Goal: Task Accomplishment & Management: Use online tool/utility

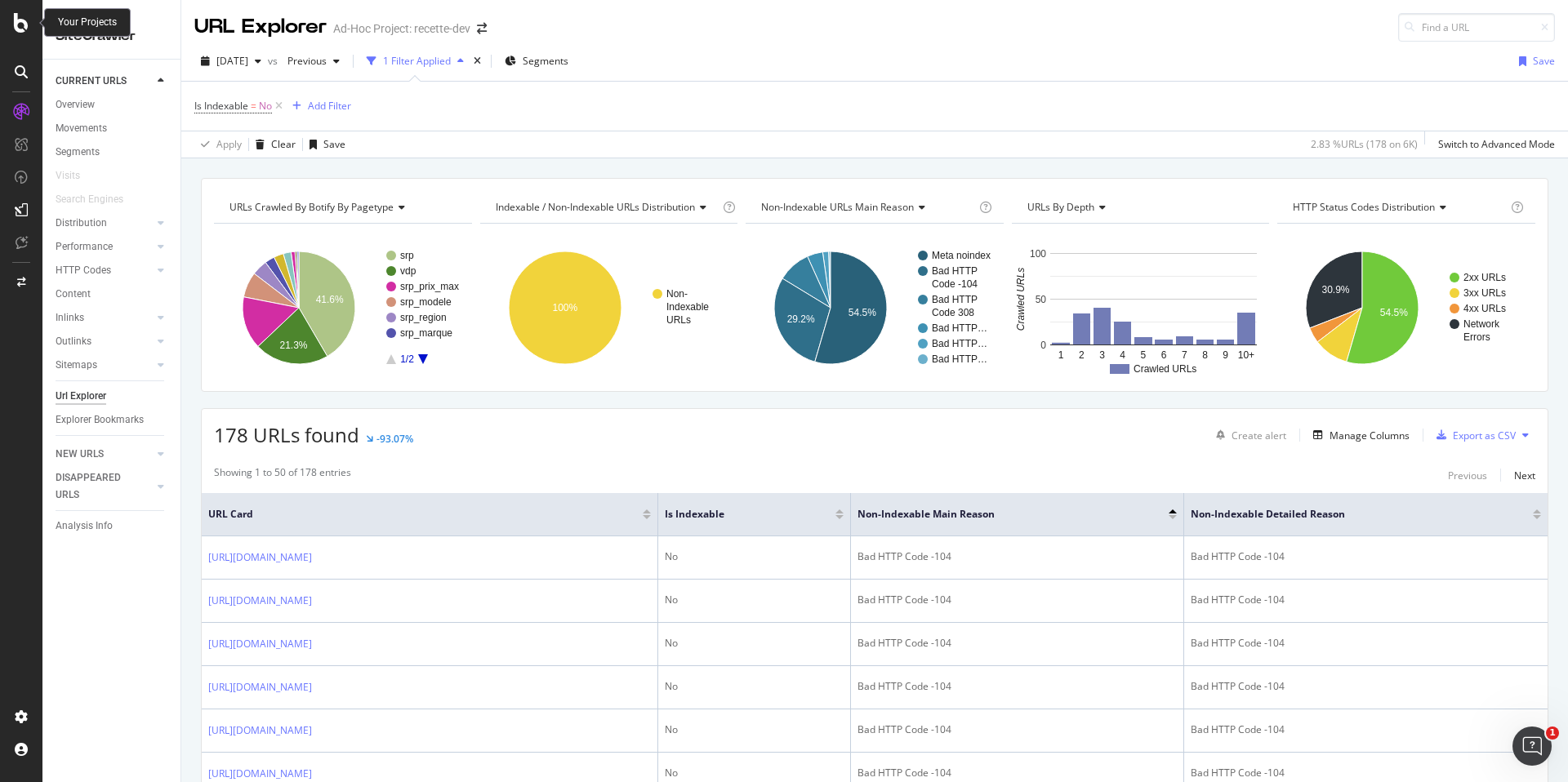
click at [21, 26] on icon at bounding box center [21, 23] width 15 height 19
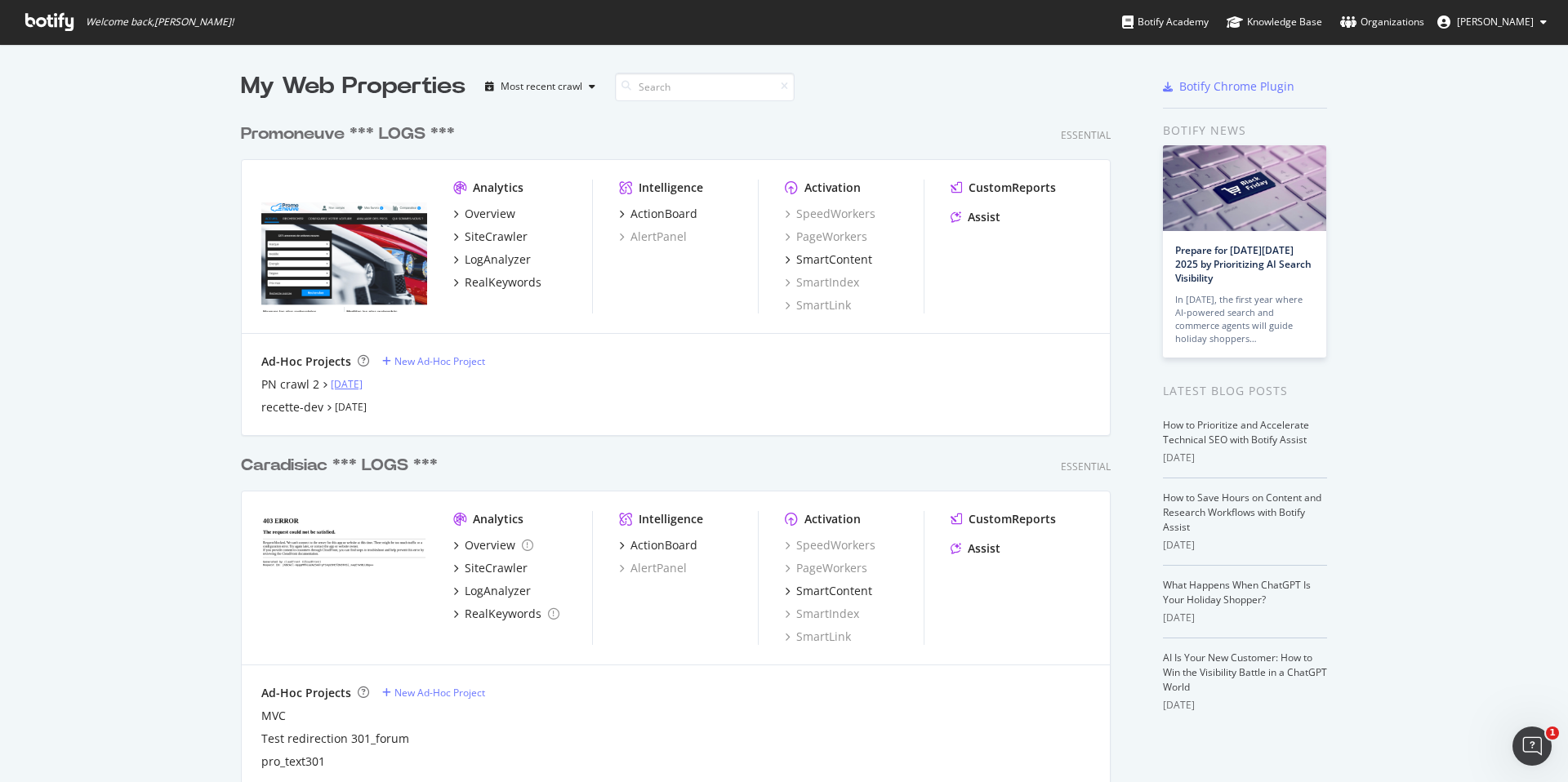
click at [338, 384] on link "[DATE]" at bounding box center [346, 384] width 32 height 14
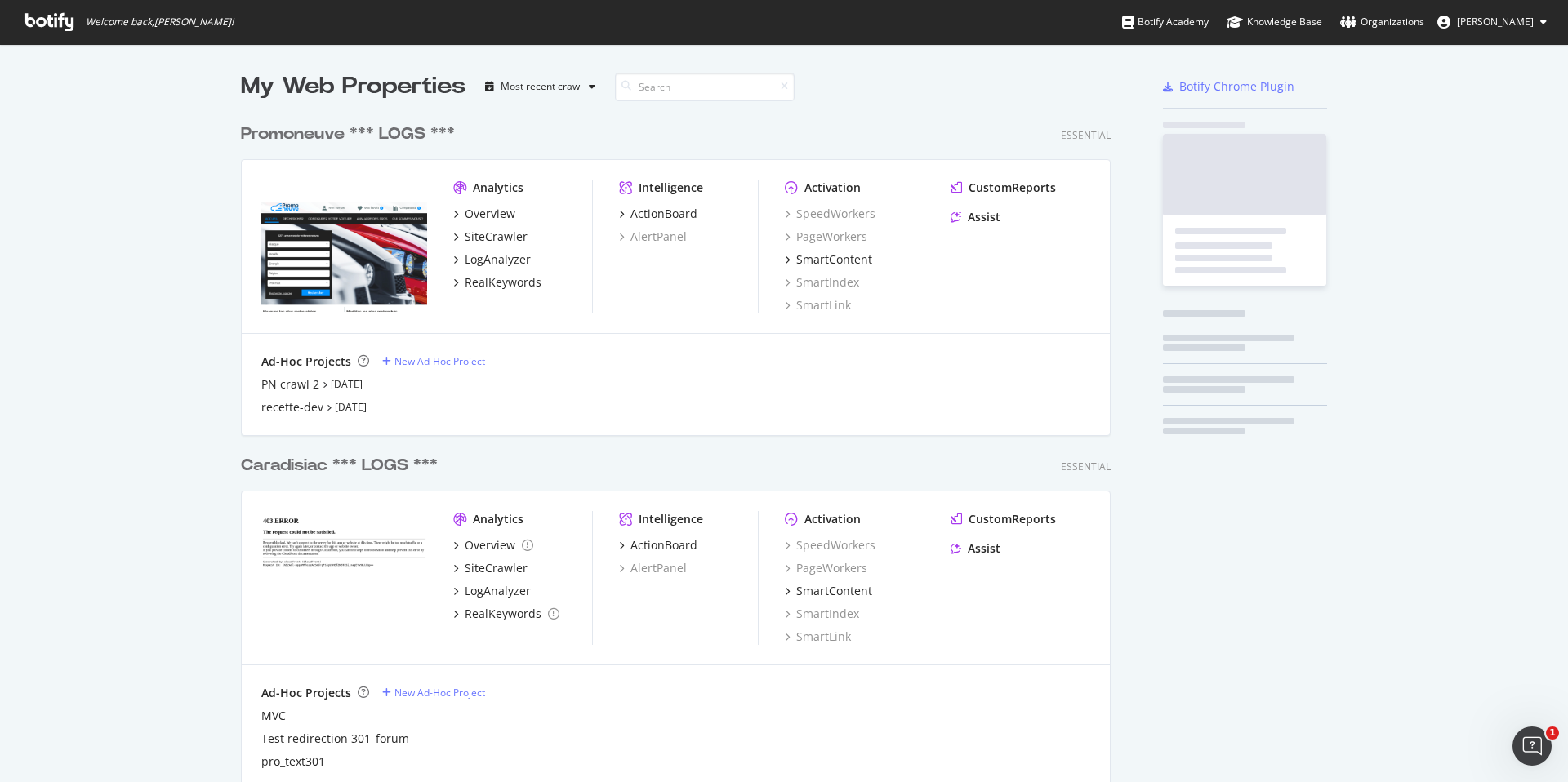
scroll to position [782, 1568]
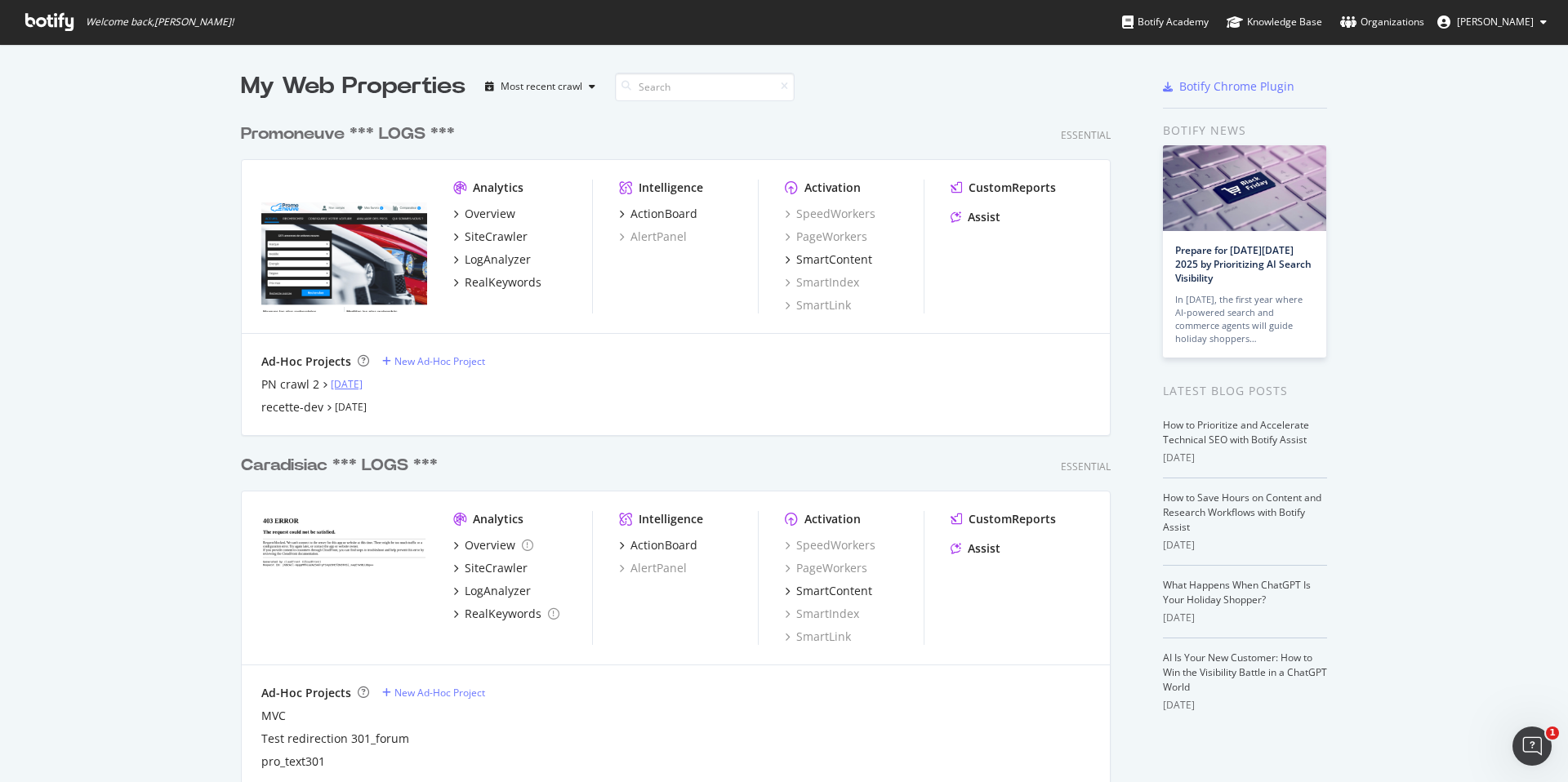
click at [357, 388] on link "[DATE]" at bounding box center [346, 384] width 32 height 14
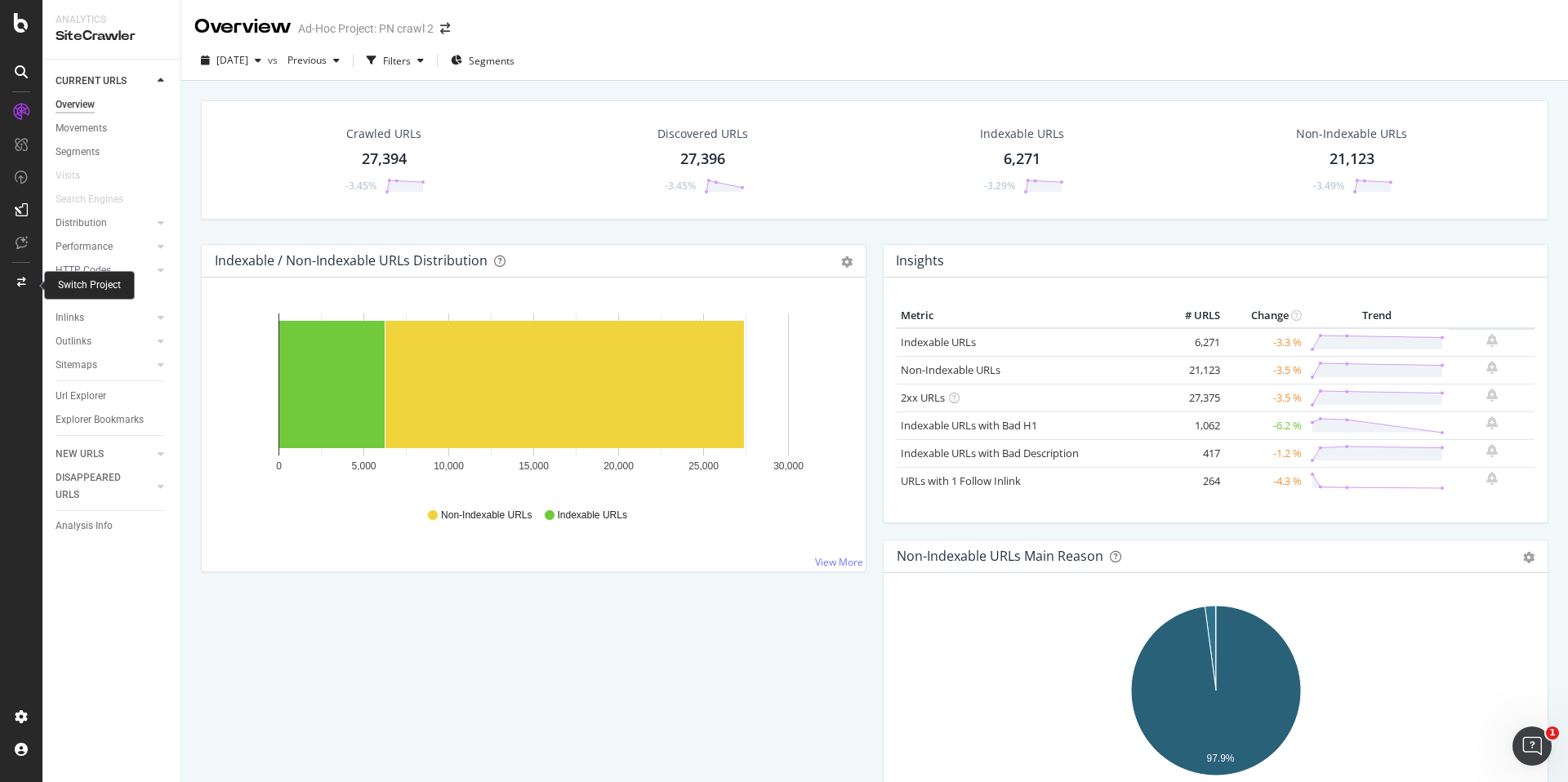
click at [23, 282] on icon at bounding box center [21, 282] width 9 height 10
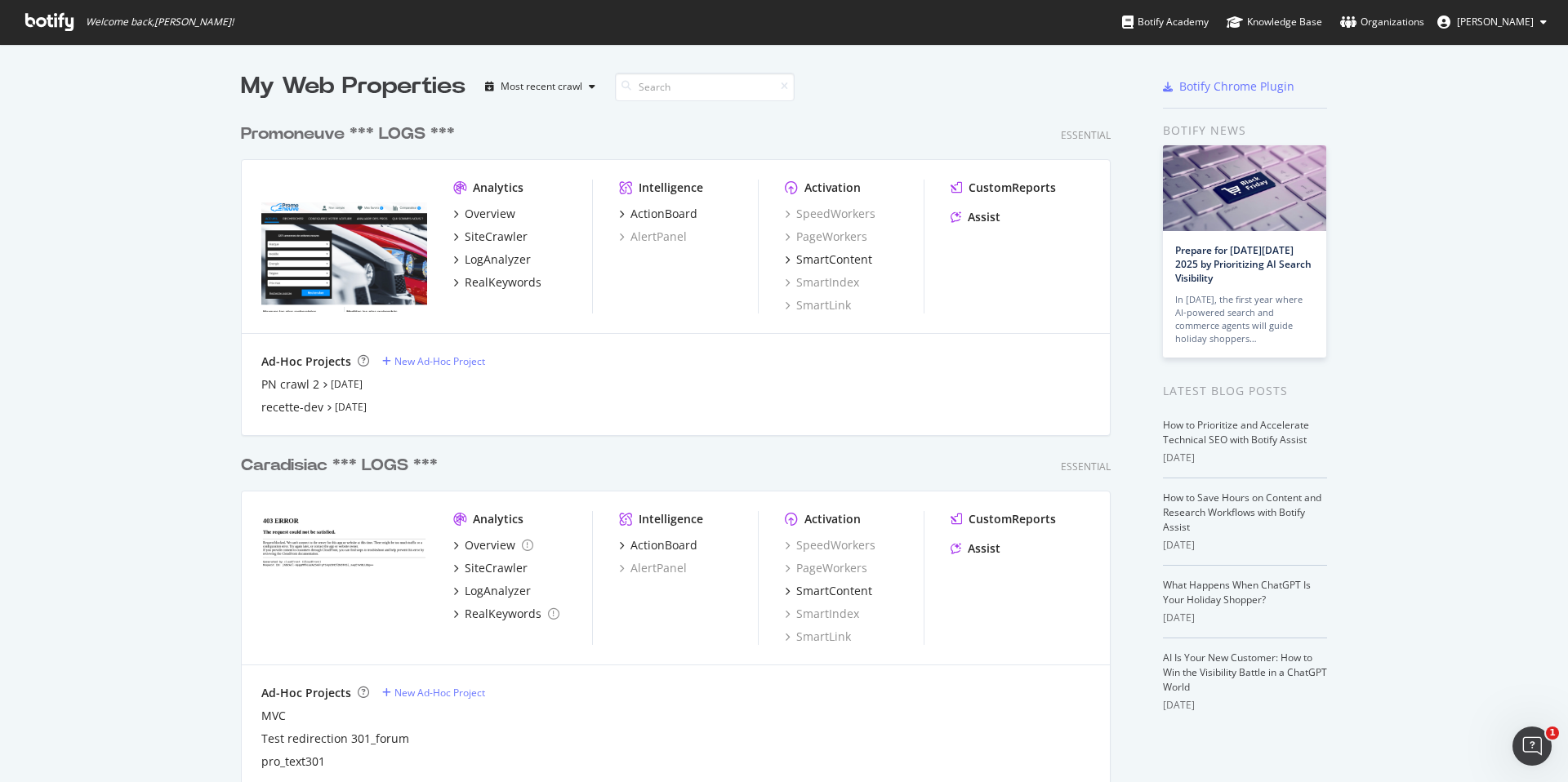
scroll to position [782, 1568]
click at [294, 388] on div "PN crawl 2" at bounding box center [290, 384] width 58 height 17
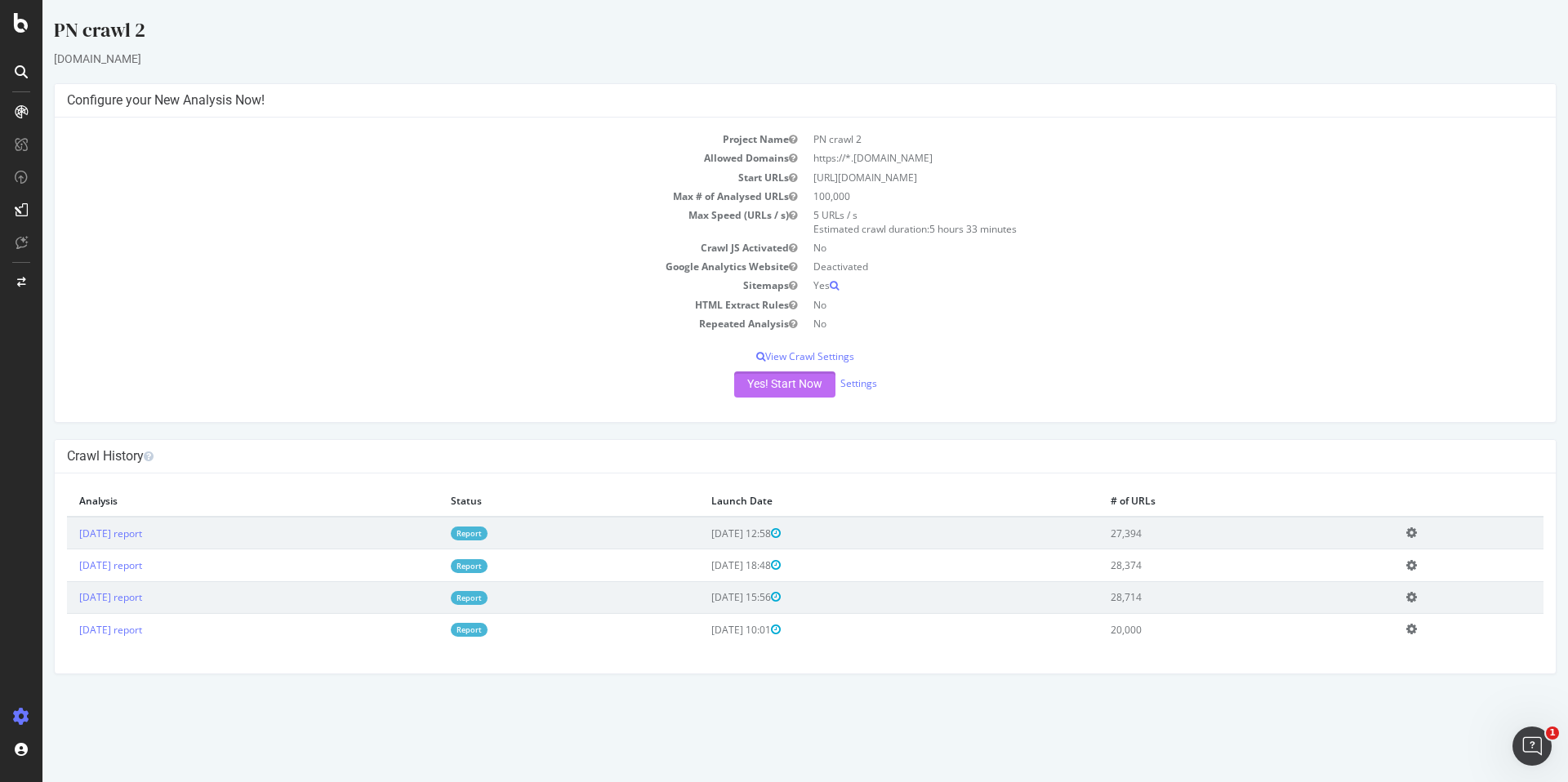
click at [770, 389] on button "Yes! Start Now" at bounding box center [784, 384] width 101 height 26
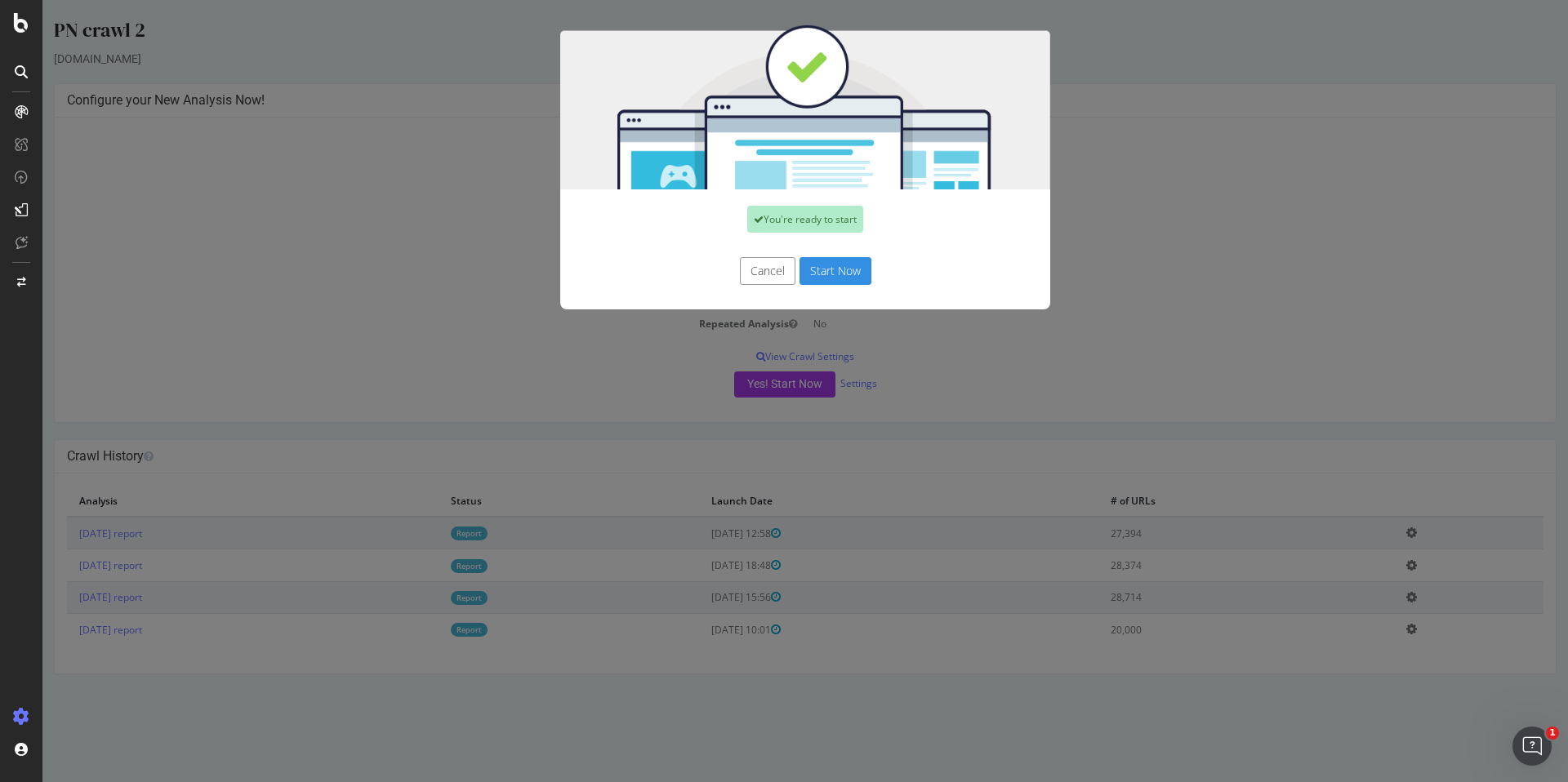
click at [829, 279] on button "Start Now" at bounding box center [836, 271] width 72 height 27
